Goal: Information Seeking & Learning: Learn about a topic

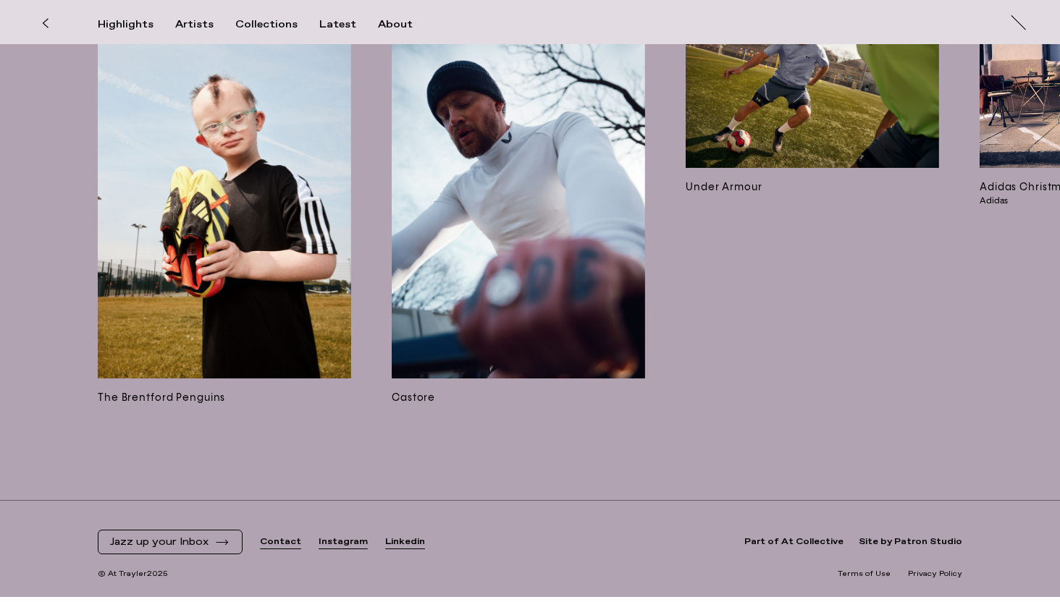
scroll to position [9945, 0]
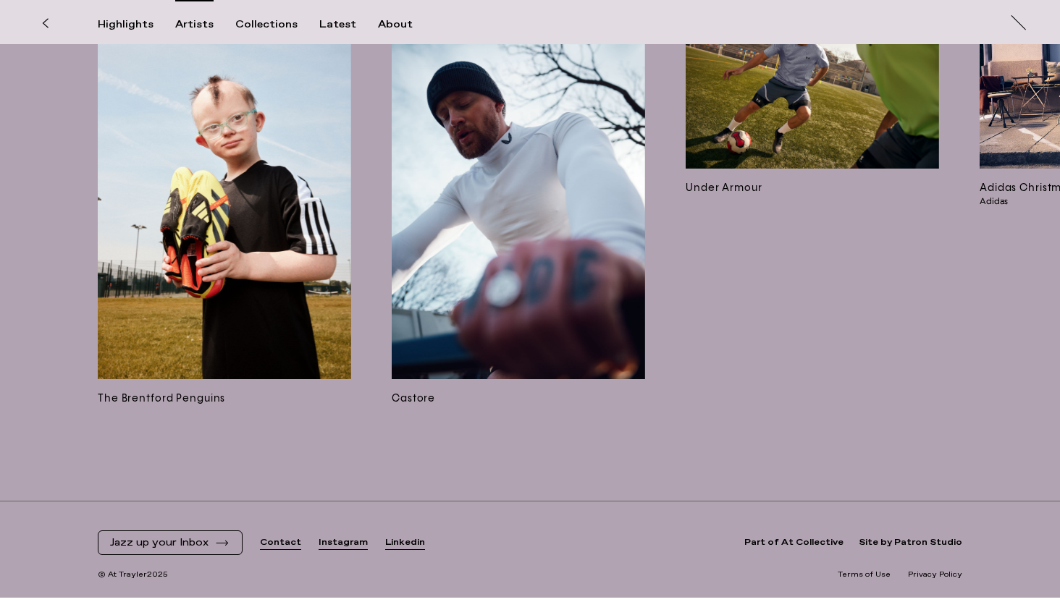
click at [191, 28] on div "Artists" at bounding box center [194, 24] width 38 height 13
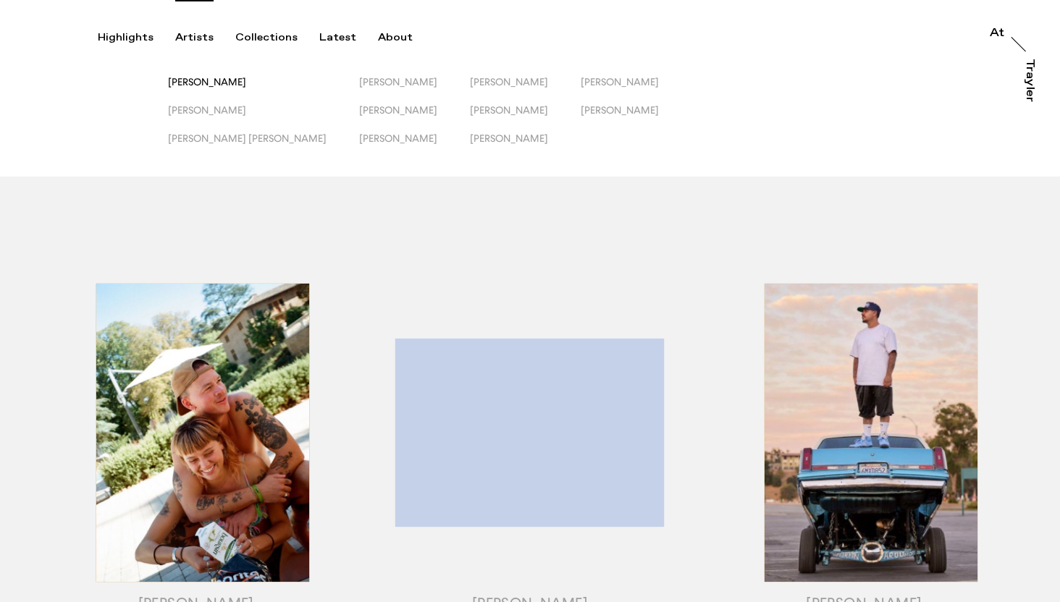
click at [235, 85] on span "[PERSON_NAME]" at bounding box center [207, 82] width 78 height 12
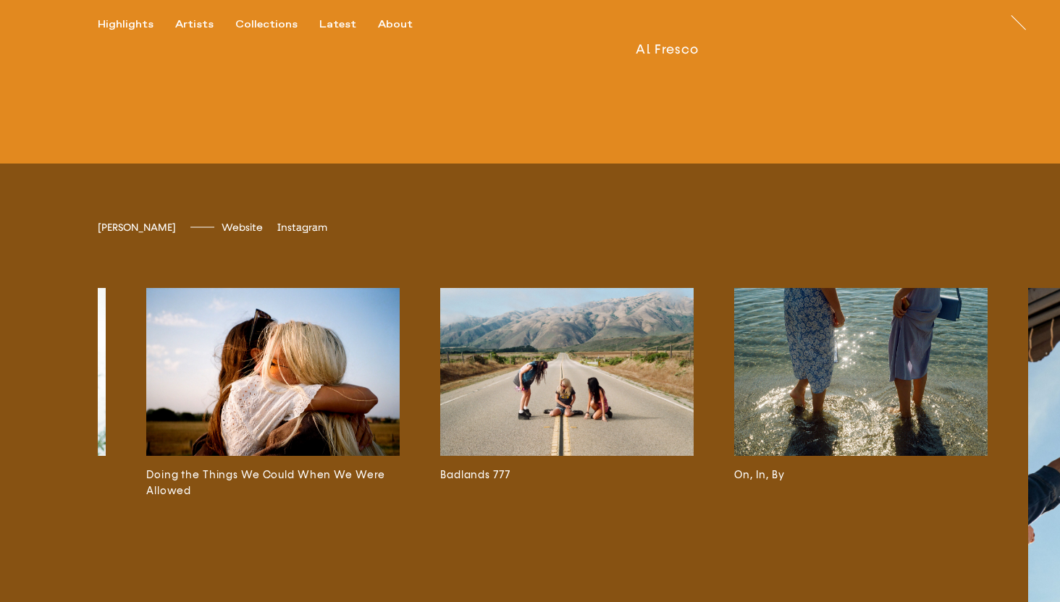
scroll to position [2317, 0]
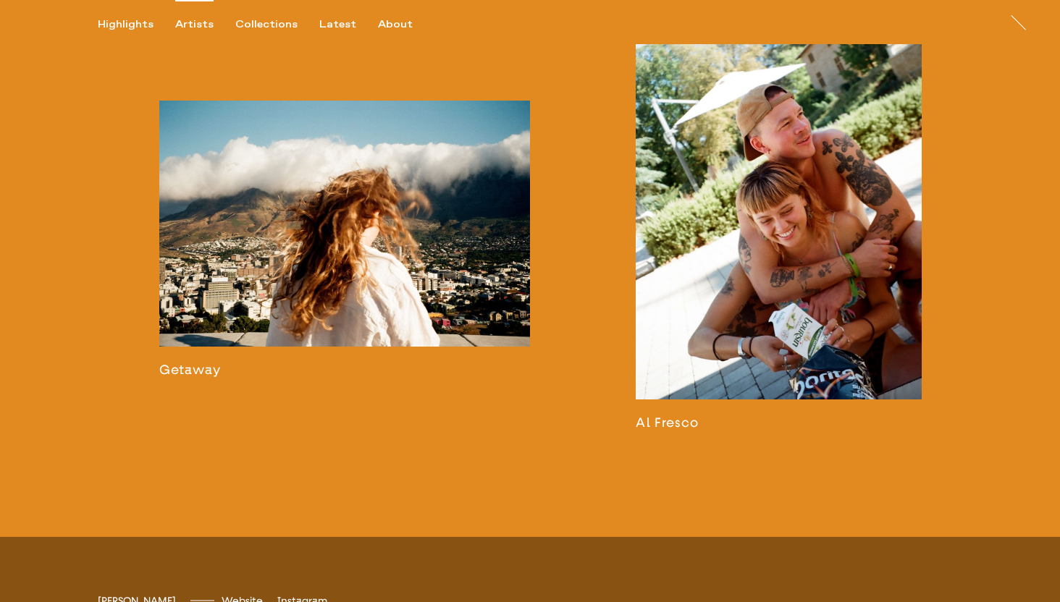
click at [191, 22] on div "Artists" at bounding box center [194, 24] width 38 height 13
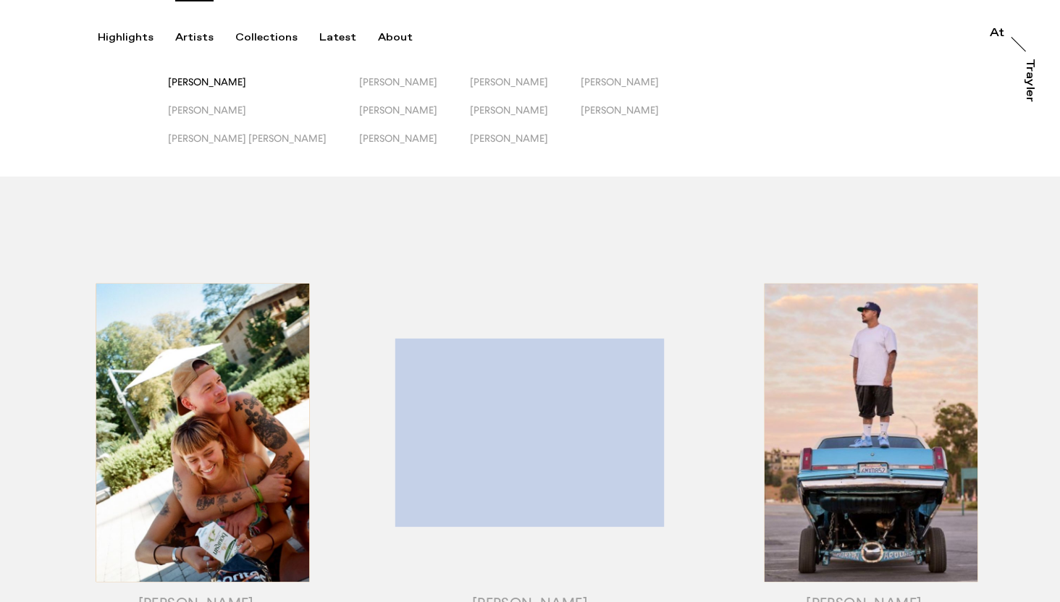
click at [215, 84] on span "[PERSON_NAME]" at bounding box center [207, 82] width 78 height 12
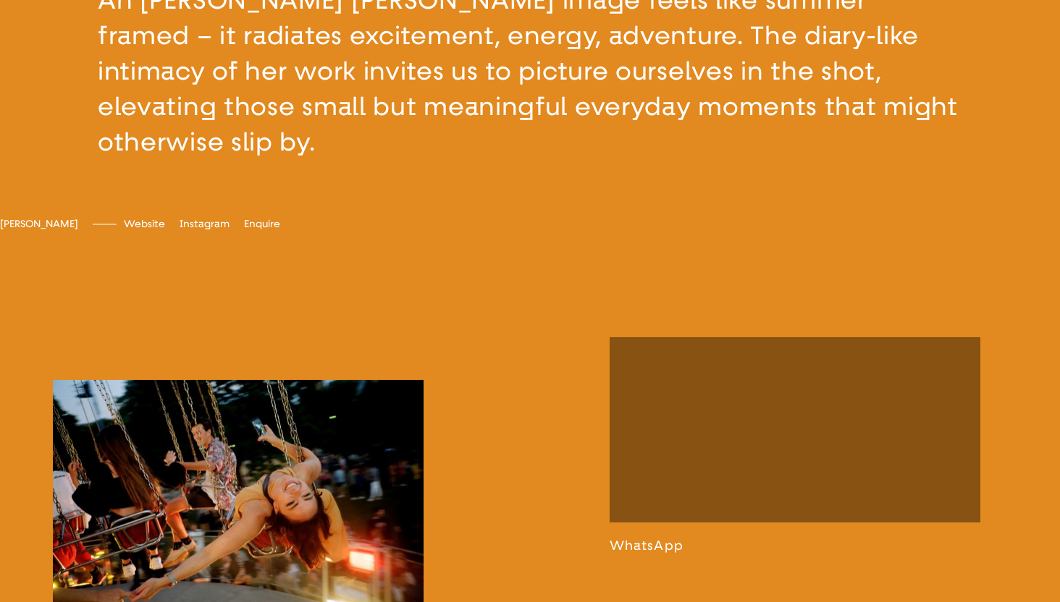
scroll to position [651, 0]
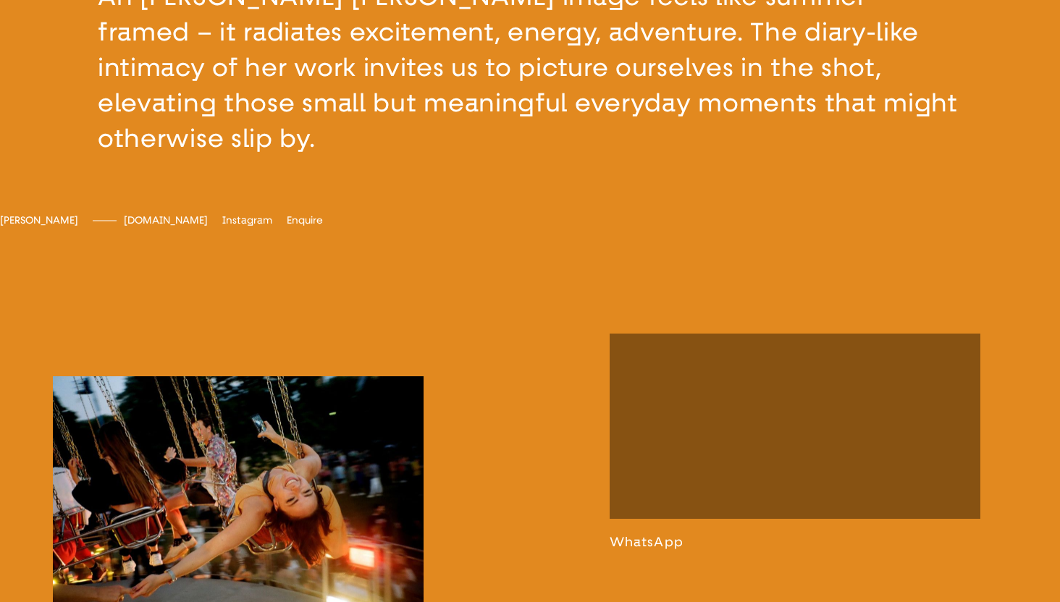
click at [208, 227] on span "emilyscarlettromain.com" at bounding box center [166, 220] width 84 height 12
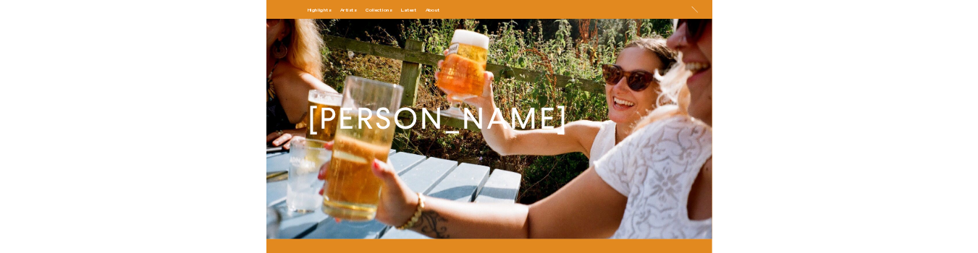
scroll to position [0, 0]
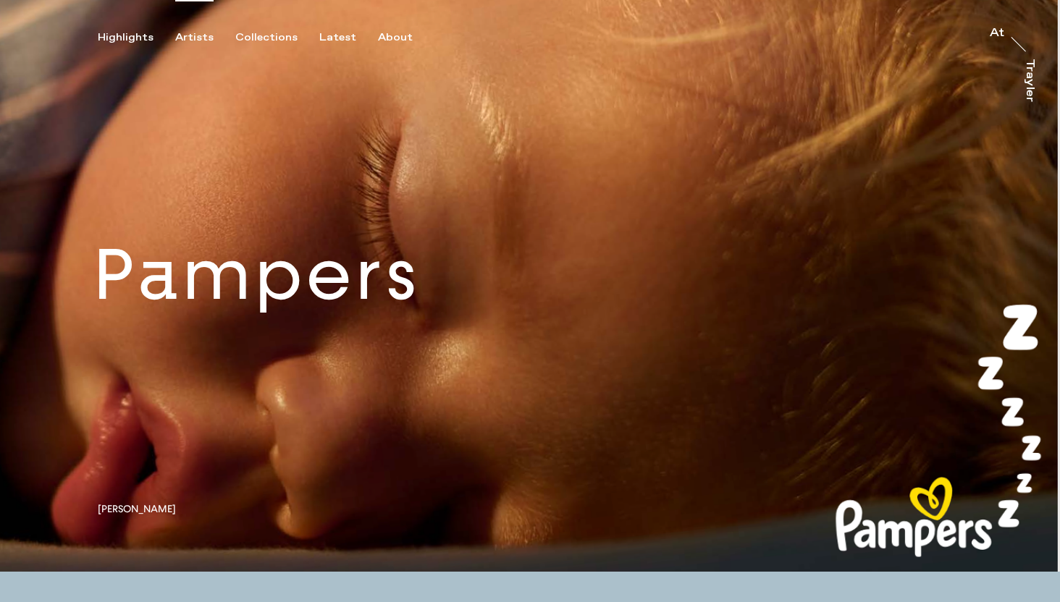
click at [192, 38] on div "Artists" at bounding box center [194, 37] width 38 height 13
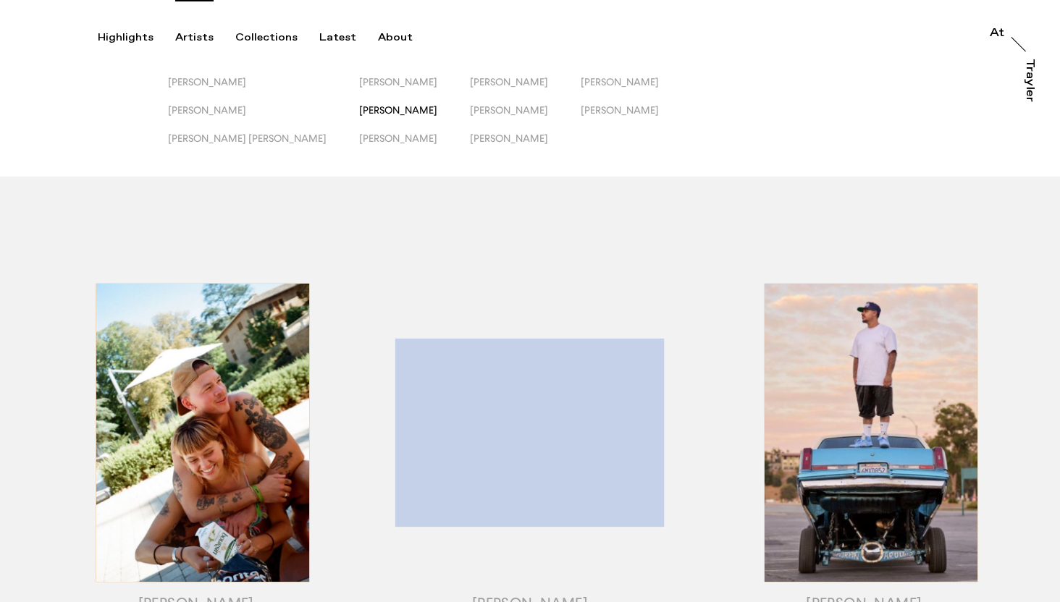
click at [359, 114] on span "[PERSON_NAME]" at bounding box center [398, 110] width 78 height 12
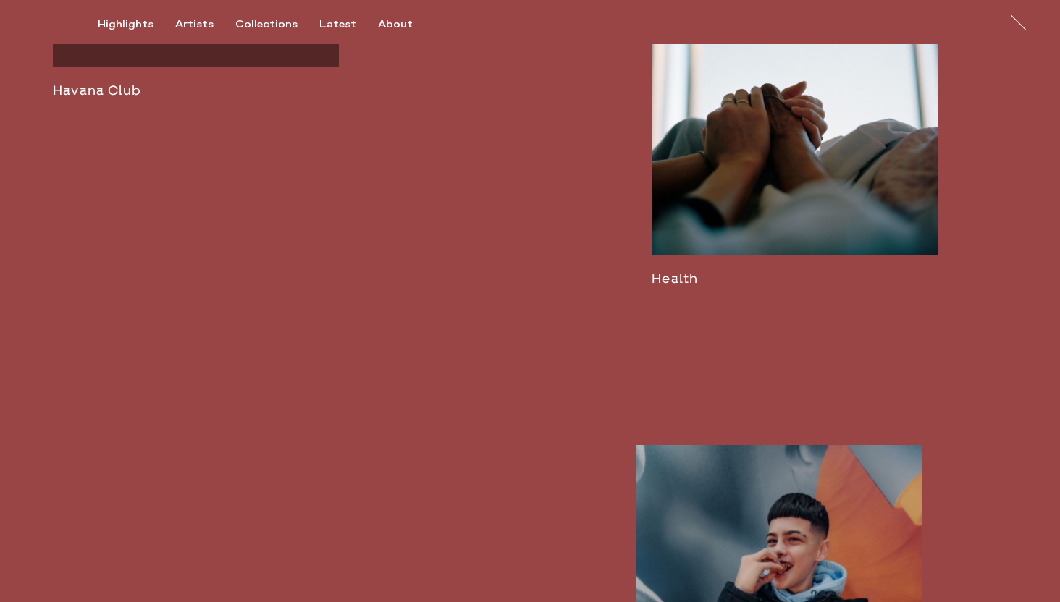
scroll to position [2807, 0]
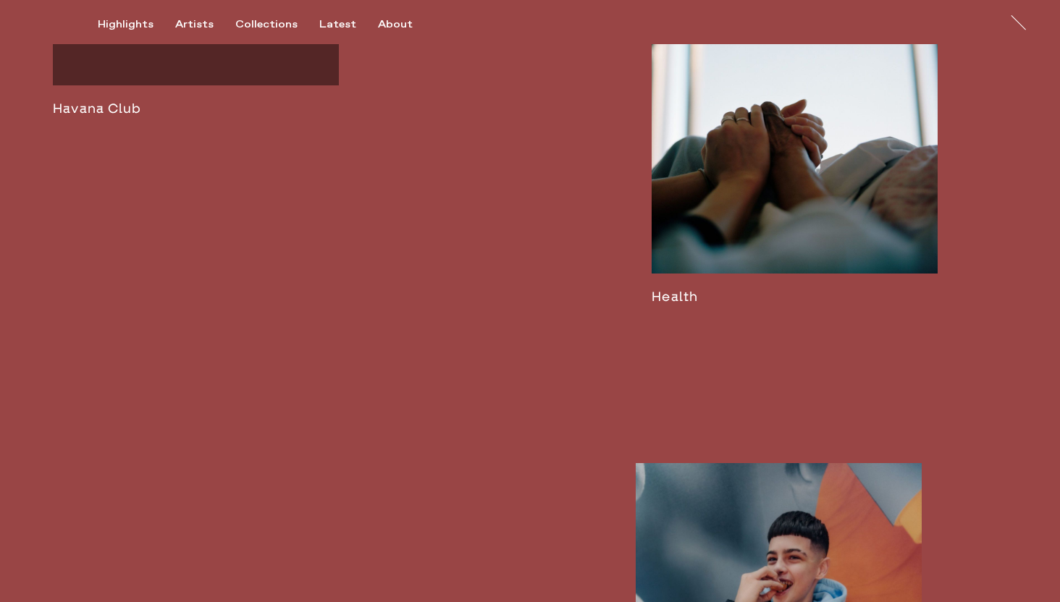
click at [810, 222] on link at bounding box center [795, 110] width 286 height 389
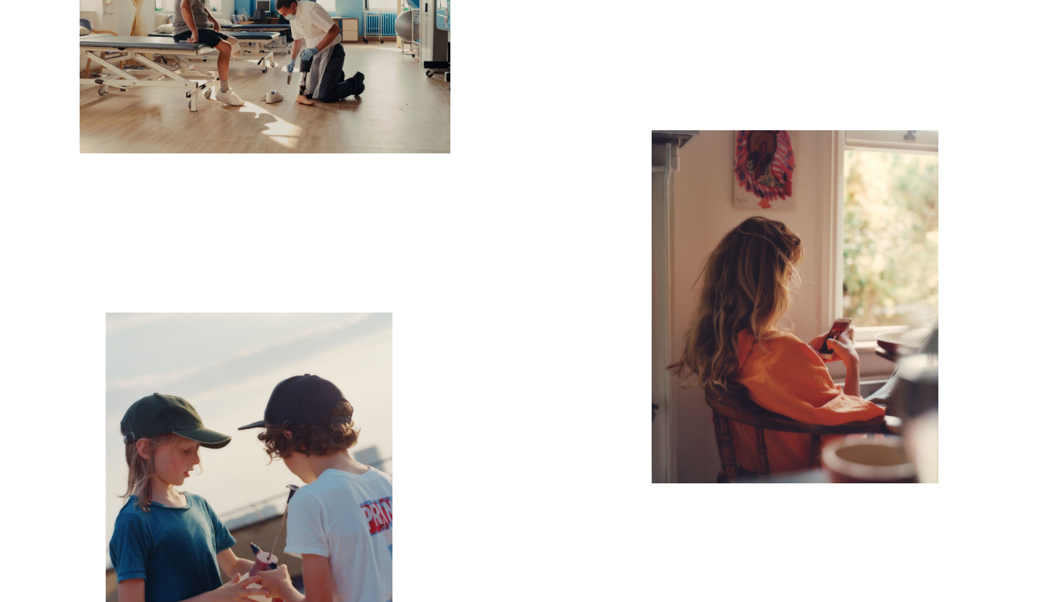
scroll to position [1151, 0]
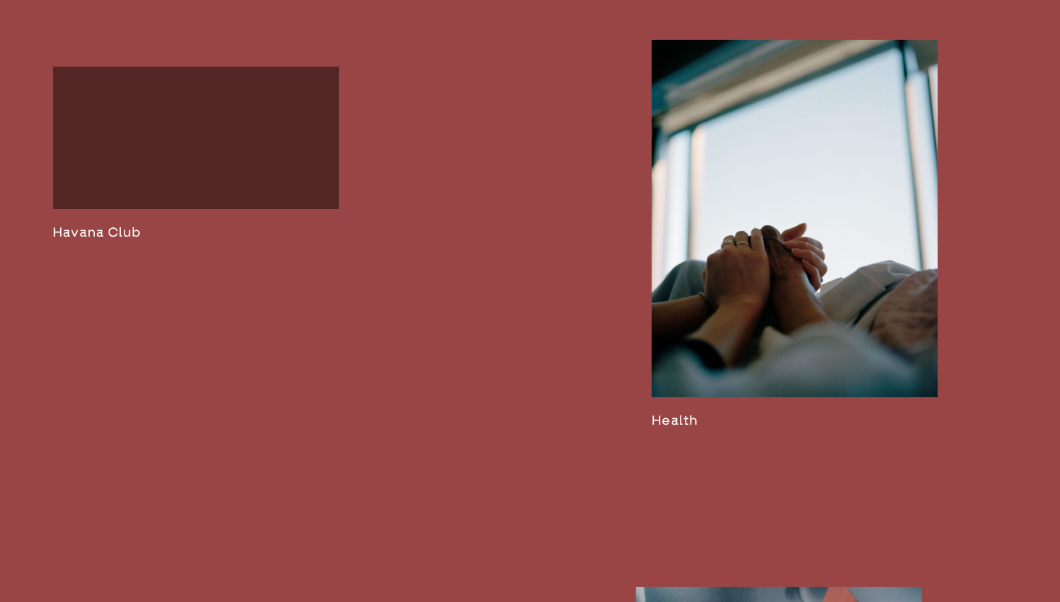
scroll to position [2693, 0]
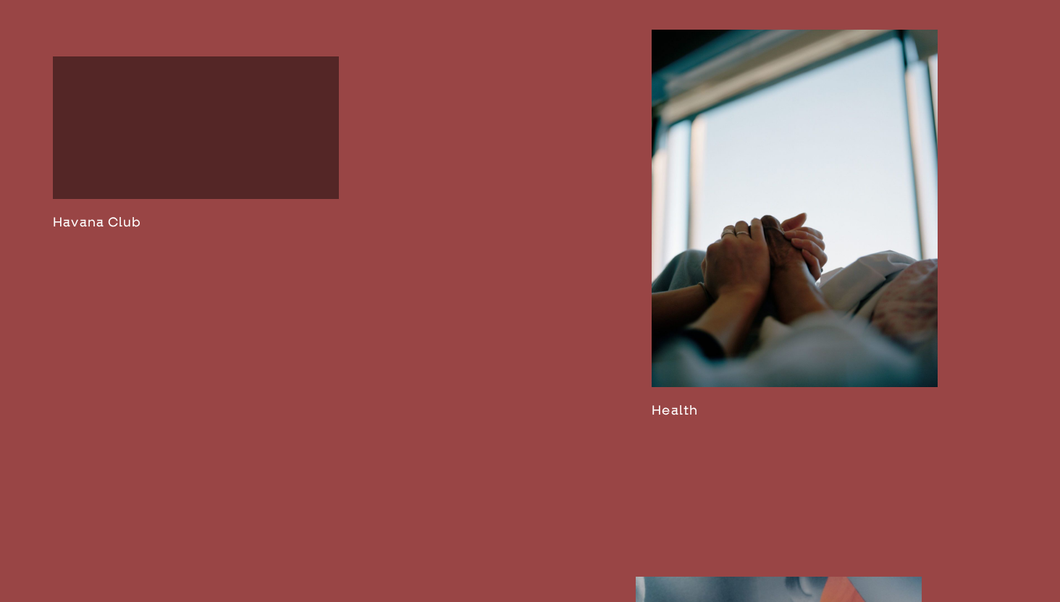
click at [206, 231] on link at bounding box center [196, 143] width 286 height 174
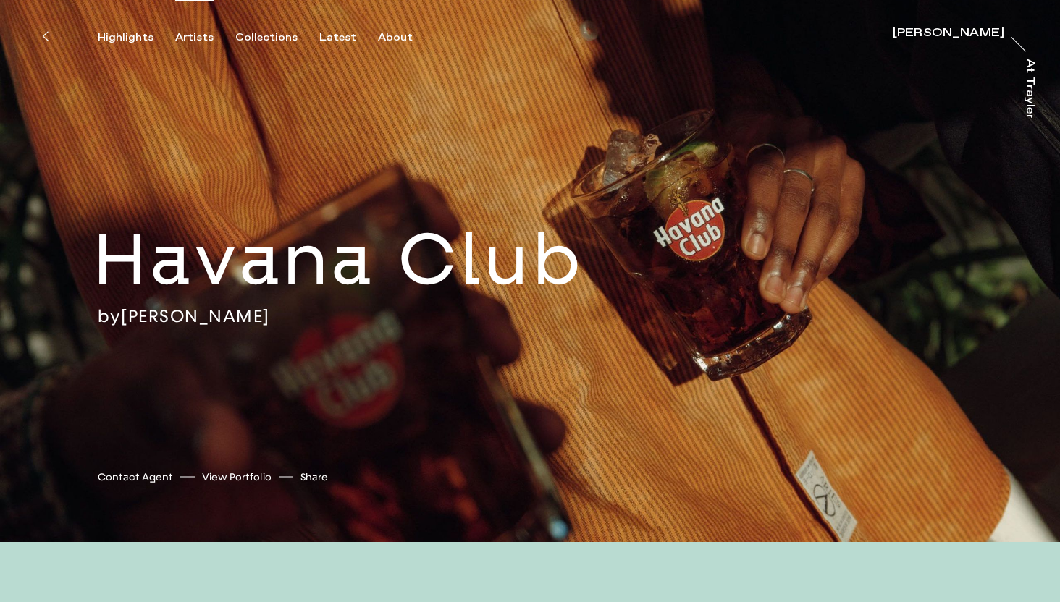
click at [199, 34] on div "Artists" at bounding box center [194, 37] width 38 height 13
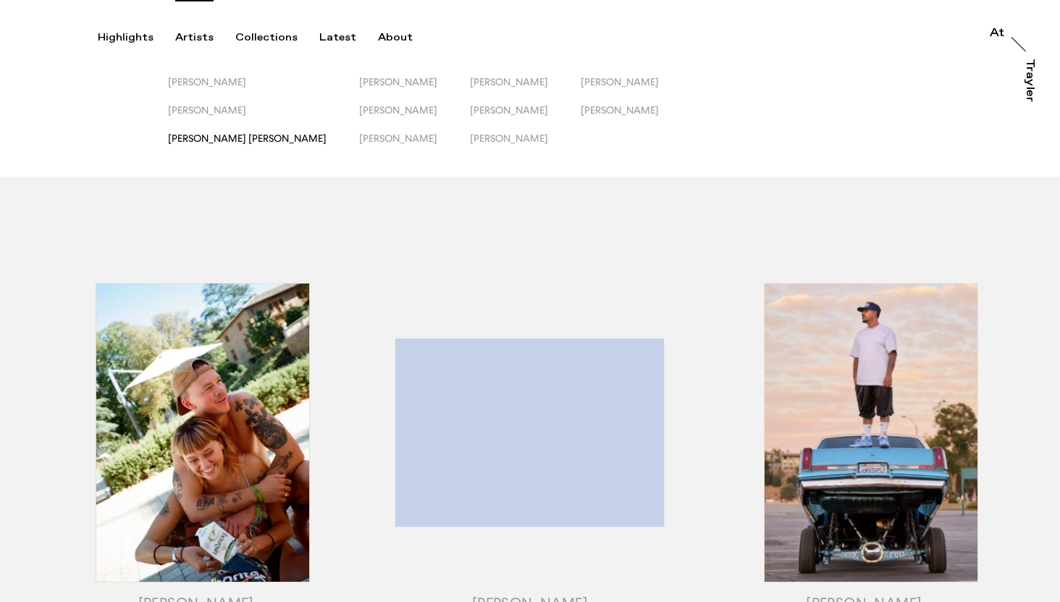
click at [227, 140] on span "[PERSON_NAME] [PERSON_NAME]" at bounding box center [247, 139] width 159 height 12
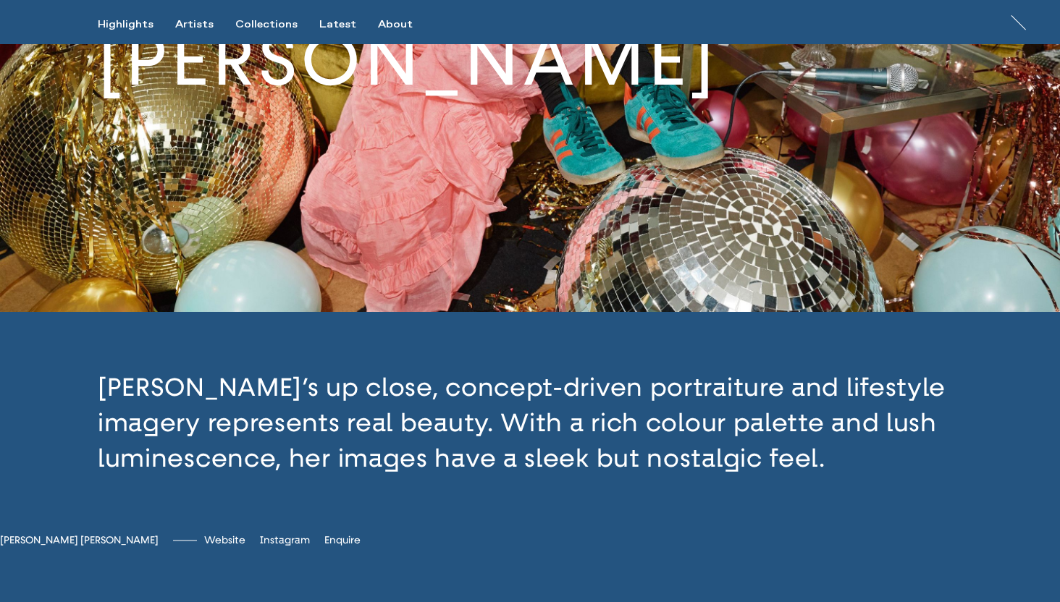
scroll to position [220, 0]
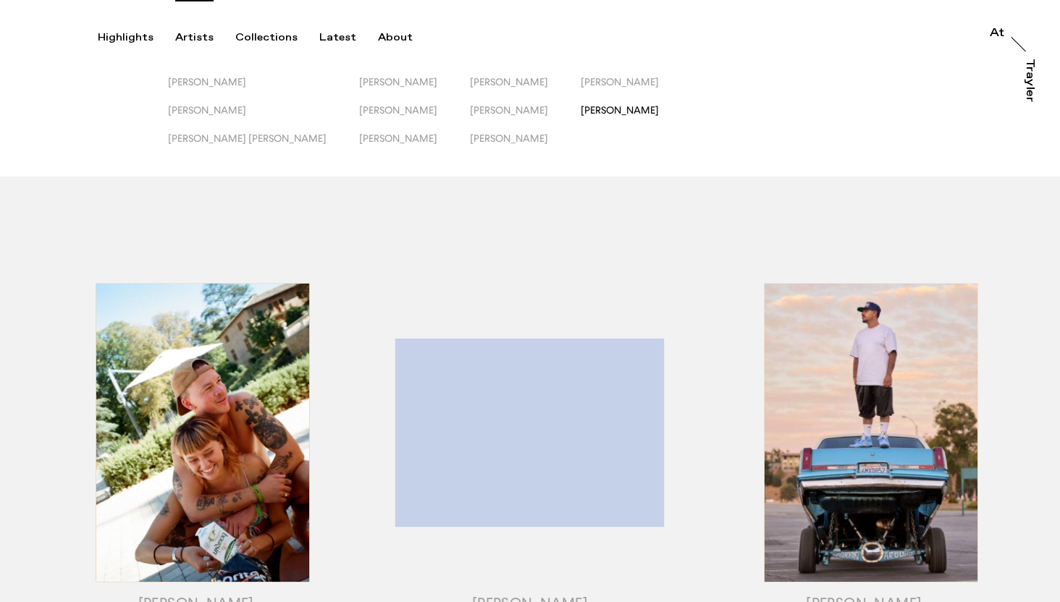
click at [581, 111] on span "[PERSON_NAME]" at bounding box center [620, 110] width 78 height 12
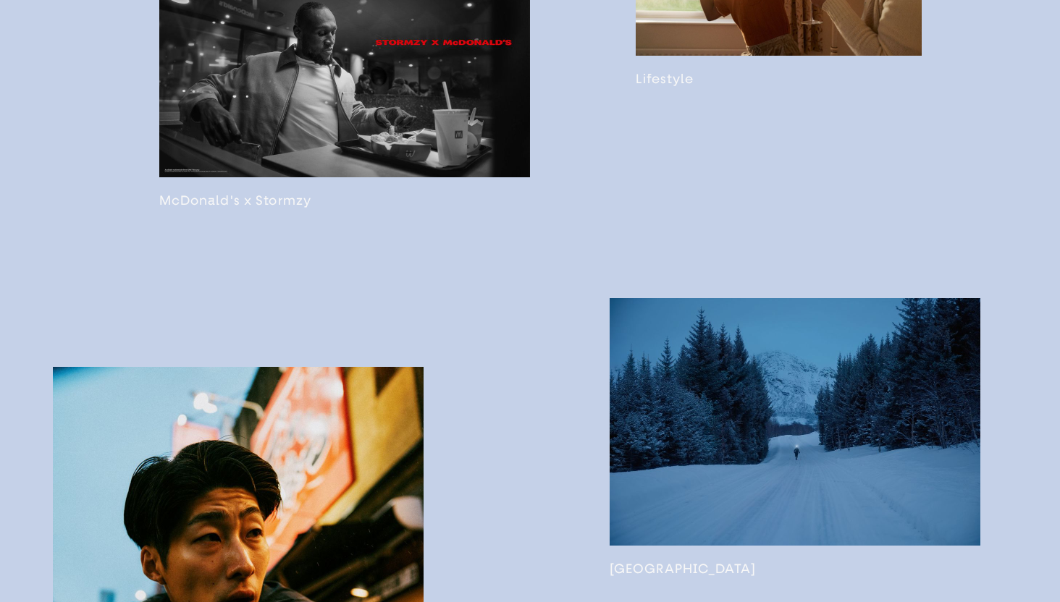
scroll to position [1211, 0]
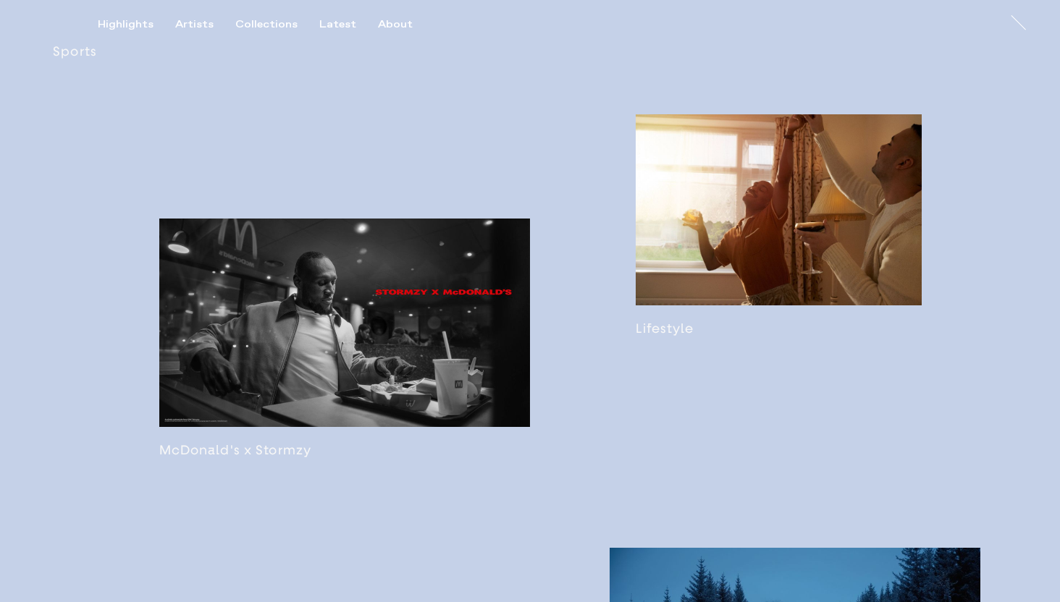
click at [422, 253] on link at bounding box center [344, 339] width 371 height 240
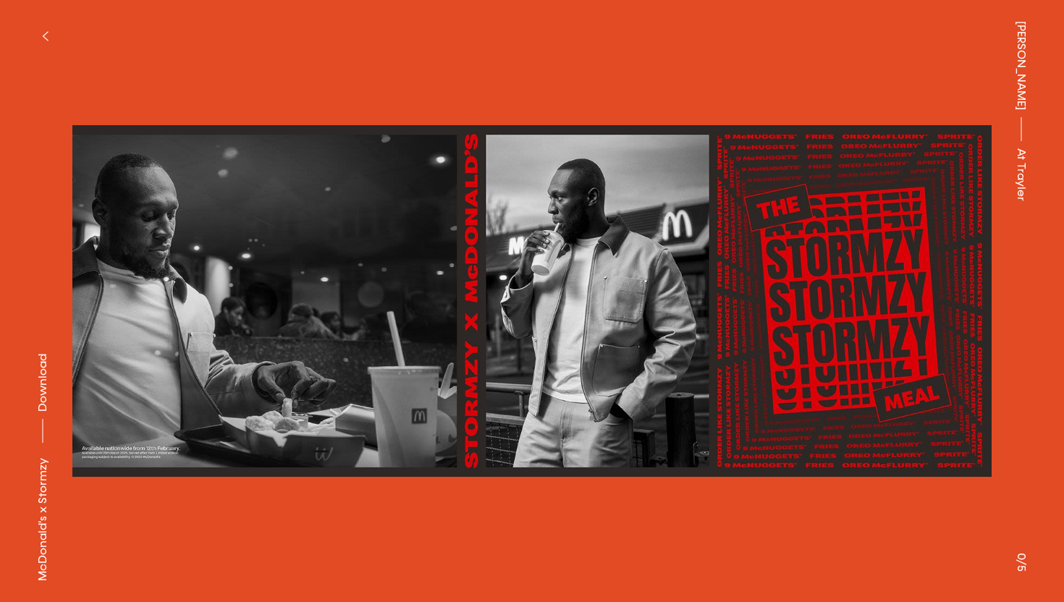
click at [468, 253] on img at bounding box center [532, 301] width 920 height 560
click at [573, 253] on img at bounding box center [532, 301] width 920 height 560
click at [809, 253] on img at bounding box center [532, 301] width 920 height 560
click at [272, 253] on img at bounding box center [532, 301] width 920 height 560
click at [46, 28] on button "button" at bounding box center [45, 36] width 32 height 32
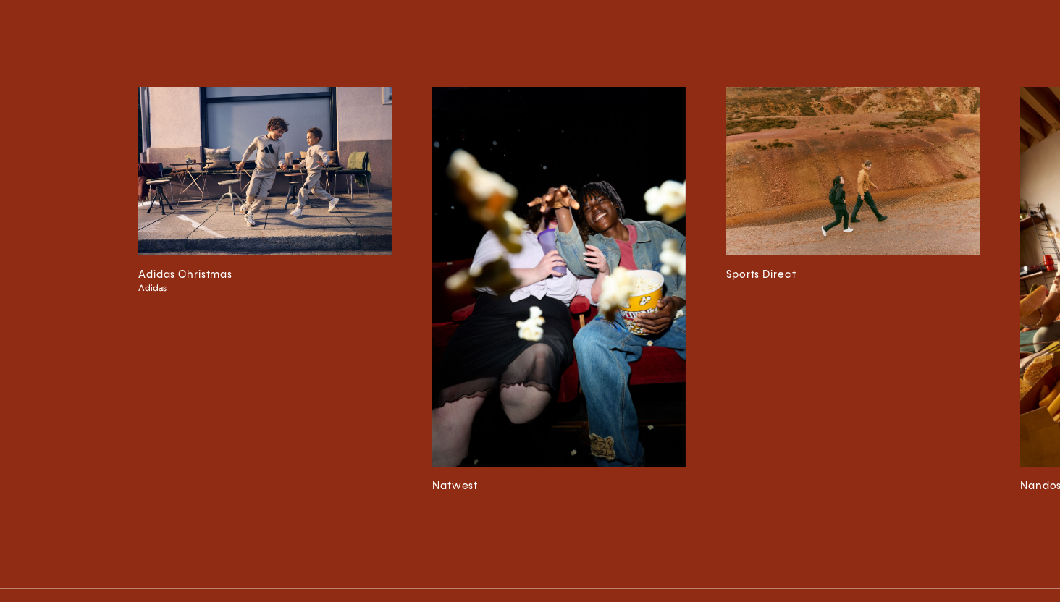
scroll to position [0, 861]
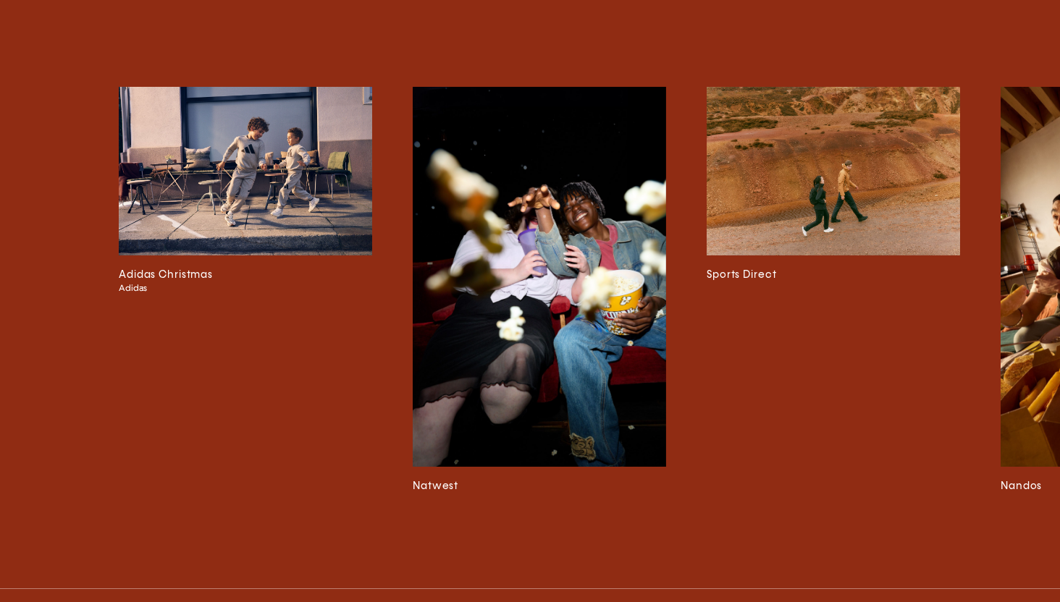
click at [510, 253] on img at bounding box center [539, 277] width 253 height 380
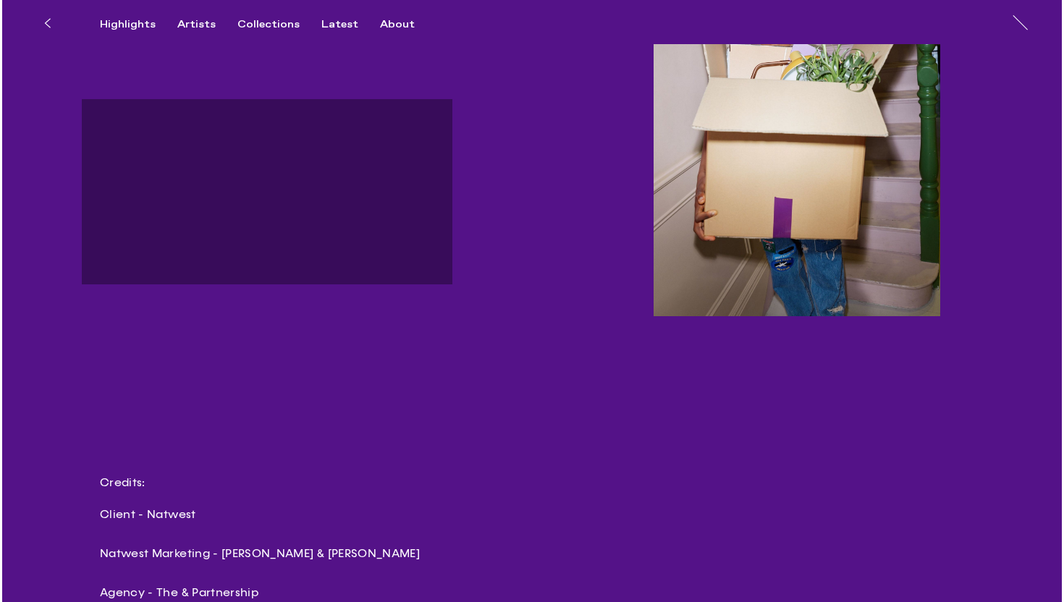
scroll to position [3002, 0]
